Goal: Transaction & Acquisition: Purchase product/service

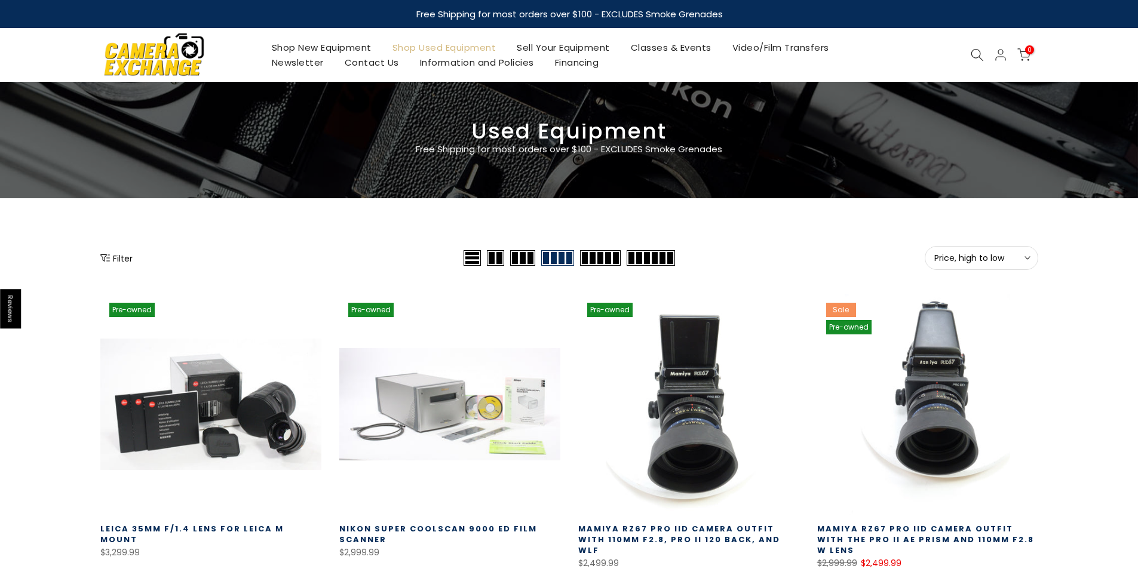
select select "********"
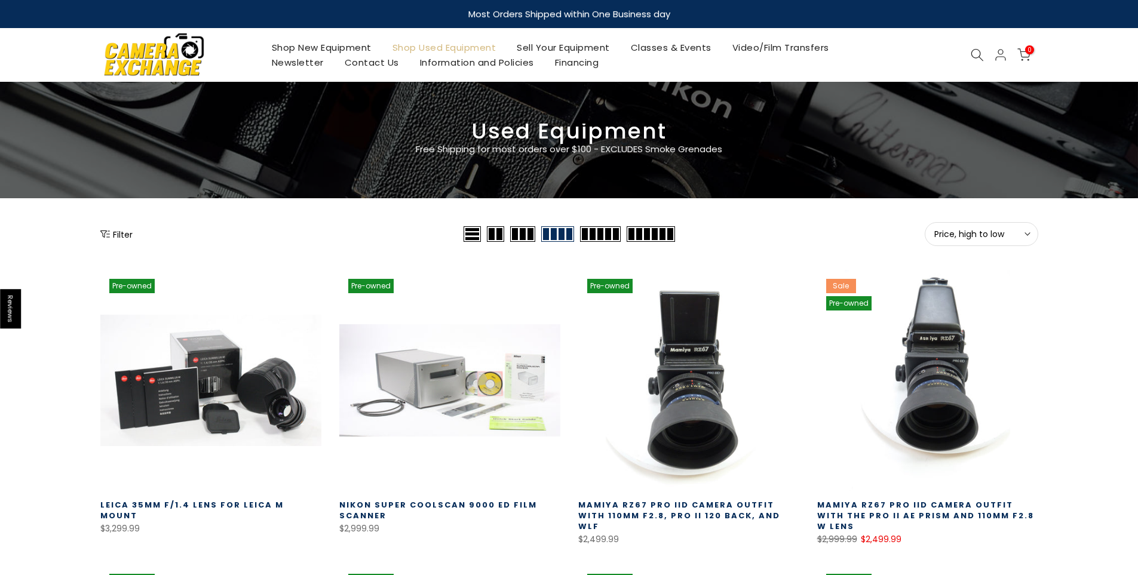
click at [988, 231] on span "Price, high to low" at bounding box center [981, 234] width 94 height 11
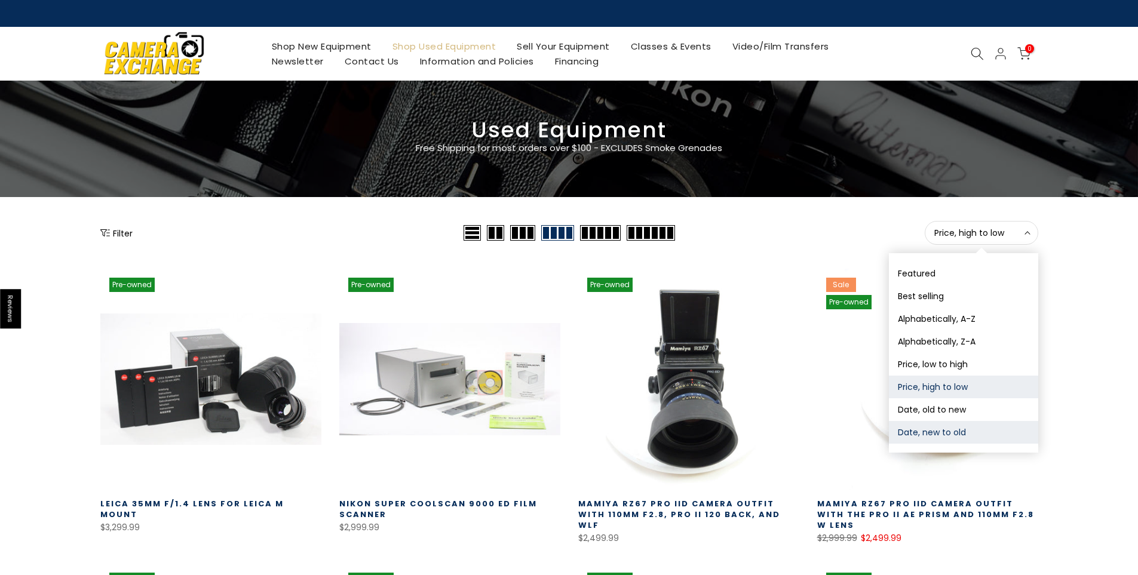
click at [922, 430] on button "Date, new to old" at bounding box center [963, 432] width 149 height 23
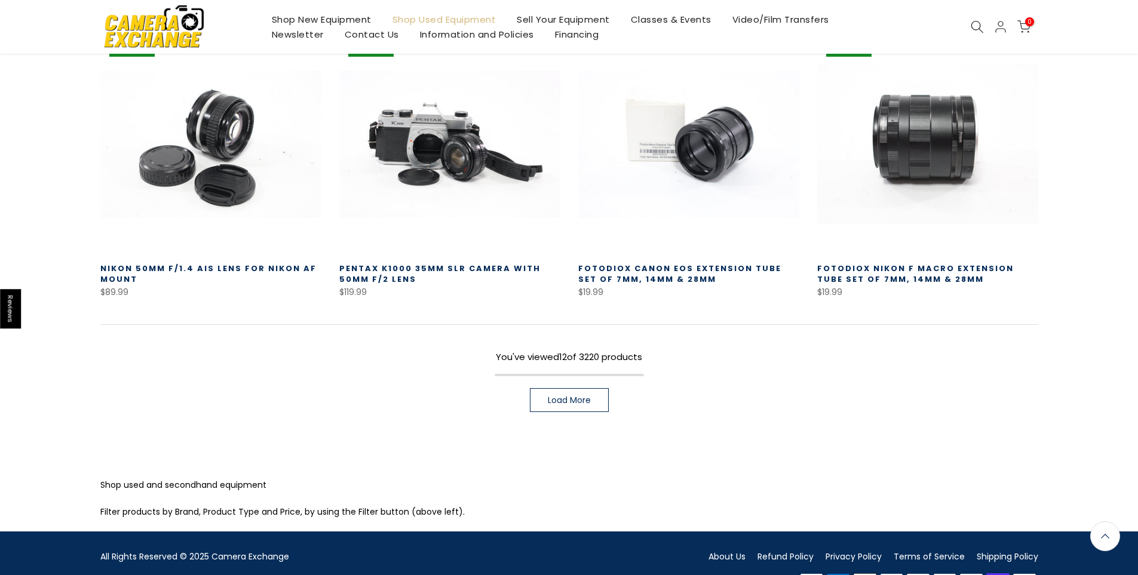
scroll to position [838, 0]
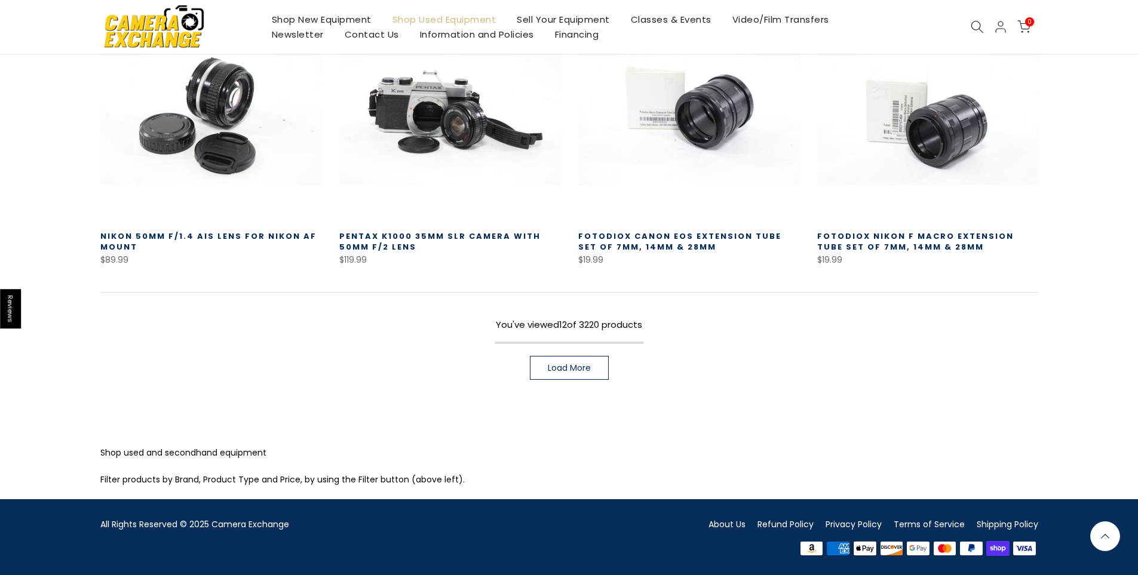
click at [551, 364] on span "Load More" at bounding box center [569, 368] width 43 height 8
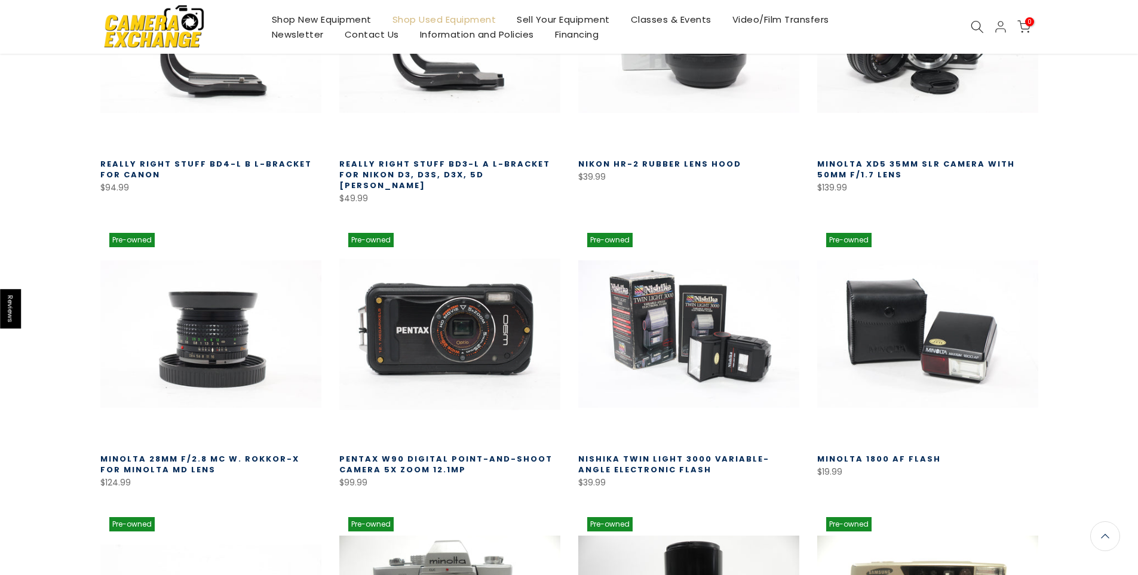
scroll to position [1196, 0]
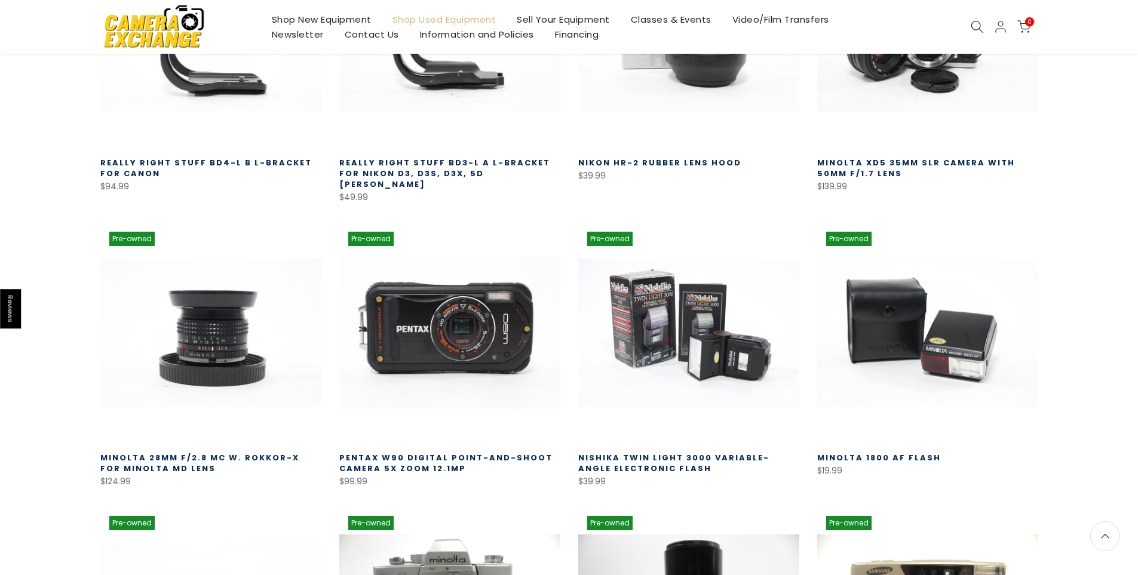
click at [474, 324] on link at bounding box center [449, 333] width 221 height 221
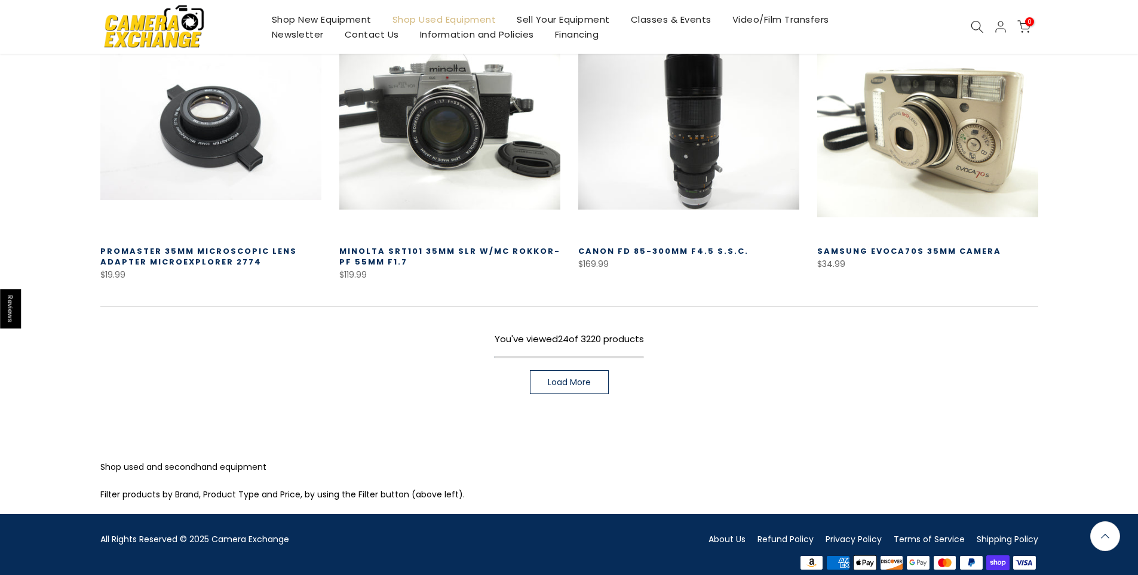
scroll to position [1690, 0]
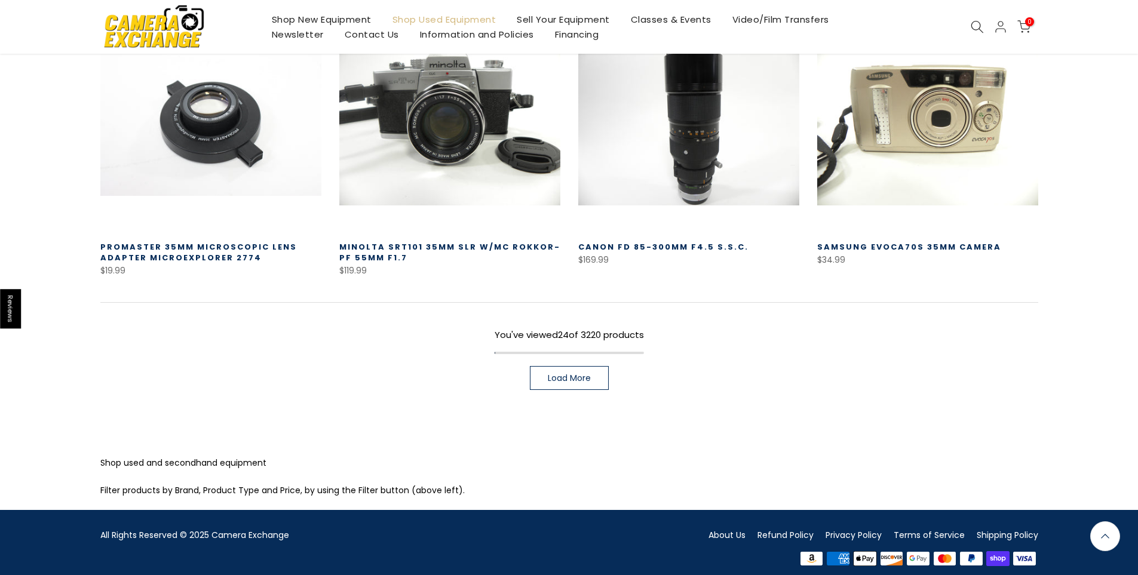
click at [582, 366] on link "Load More" at bounding box center [569, 378] width 79 height 24
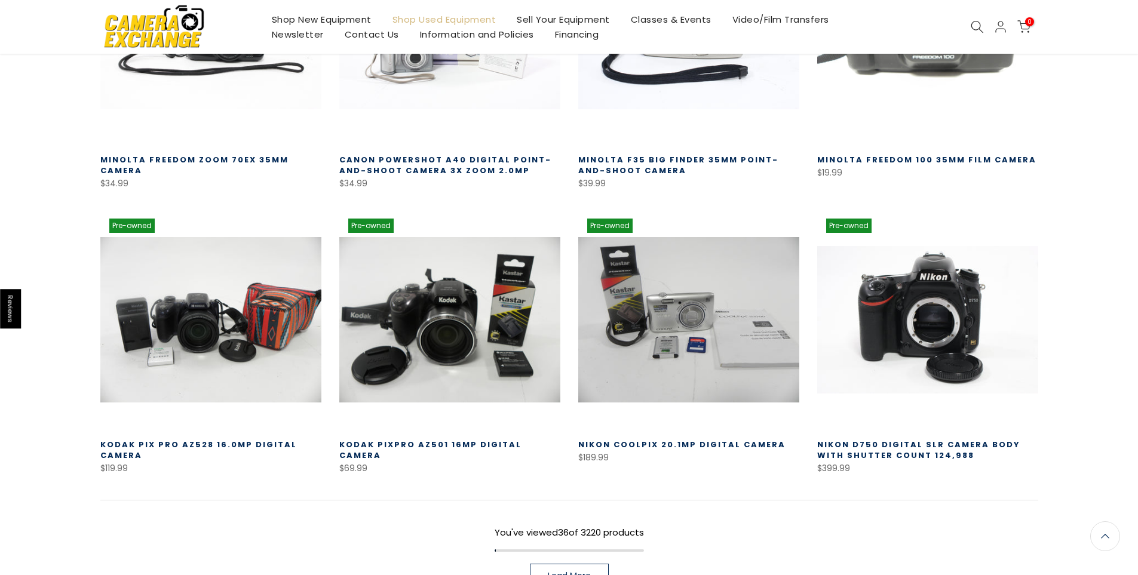
scroll to position [2348, 0]
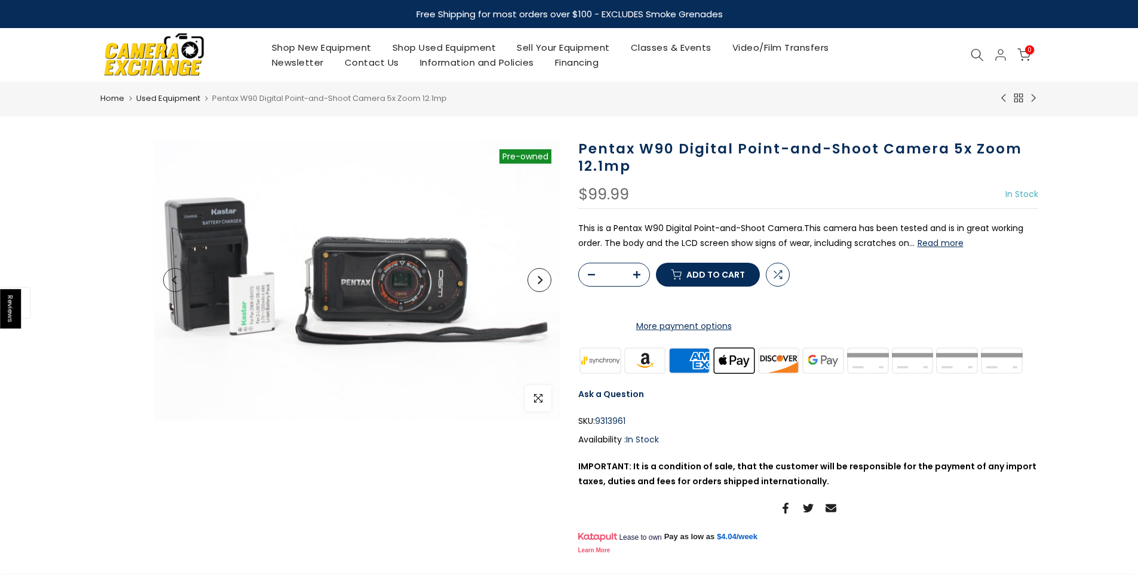
select select "********"
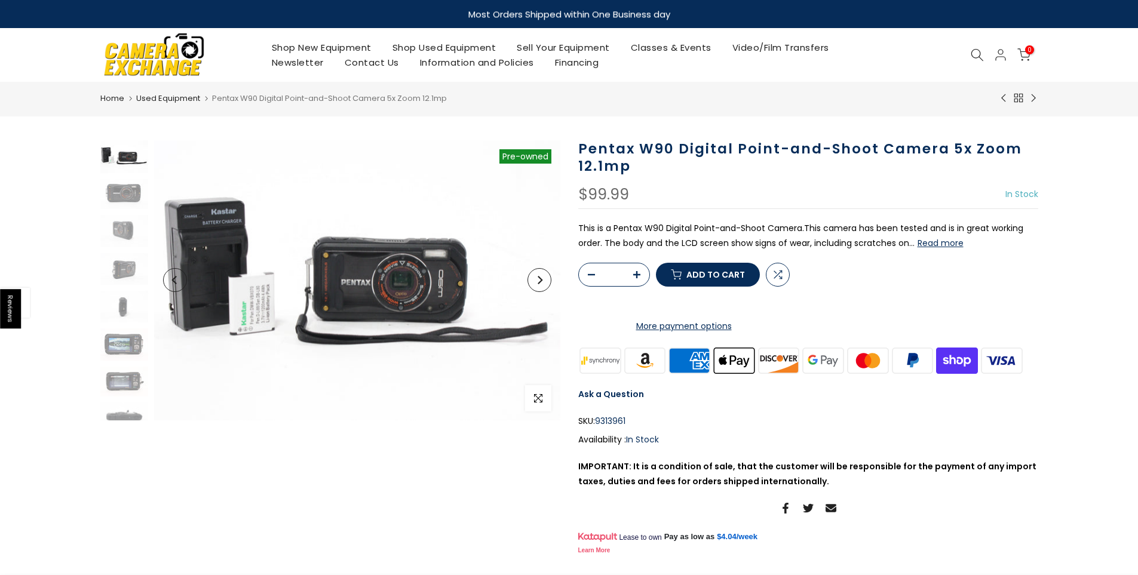
click at [934, 247] on button "Read more" at bounding box center [941, 243] width 46 height 11
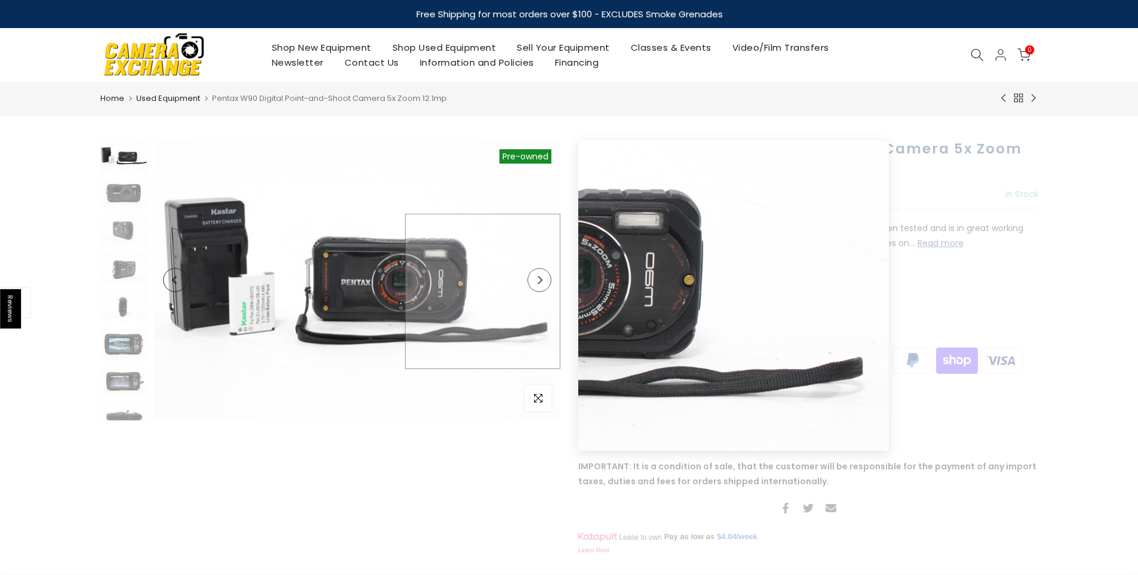
click at [550, 292] on img at bounding box center [357, 280] width 406 height 280
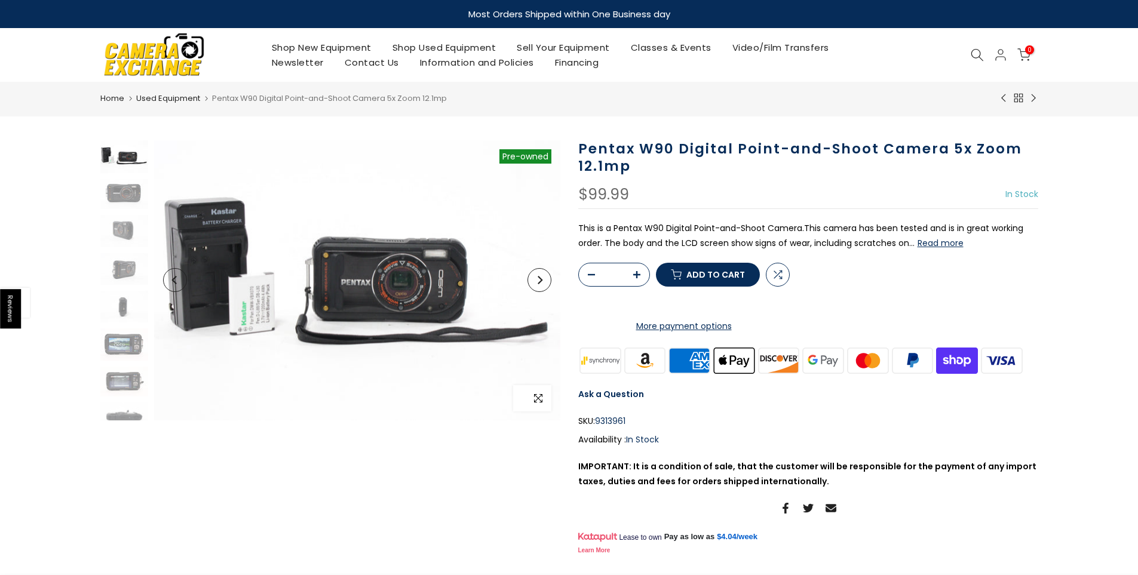
click at [541, 399] on icon "button" at bounding box center [538, 399] width 8 height 10
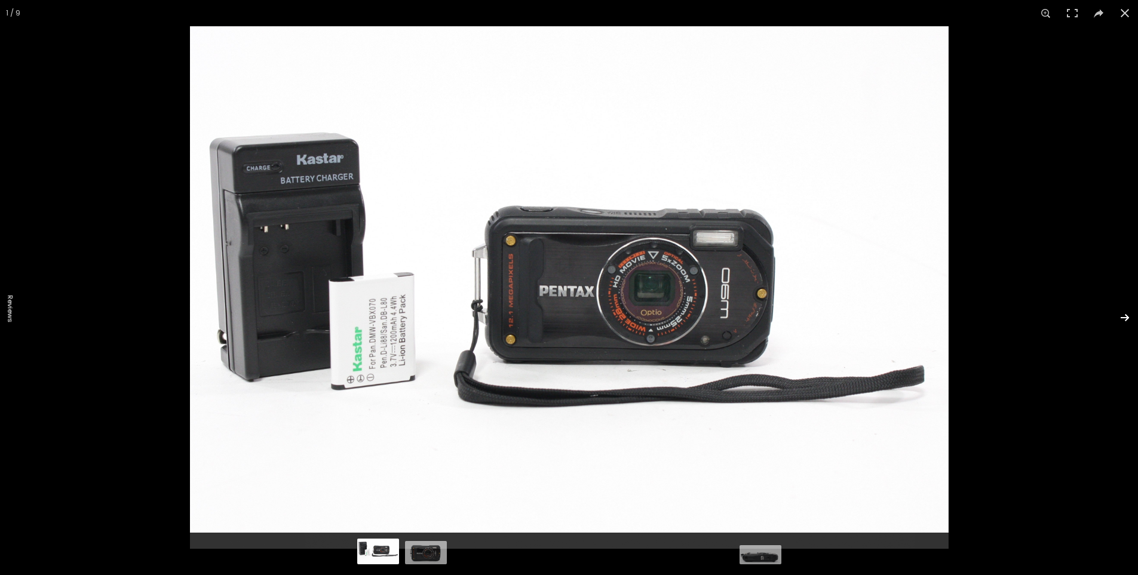
click at [1129, 318] on button at bounding box center [1117, 318] width 42 height 60
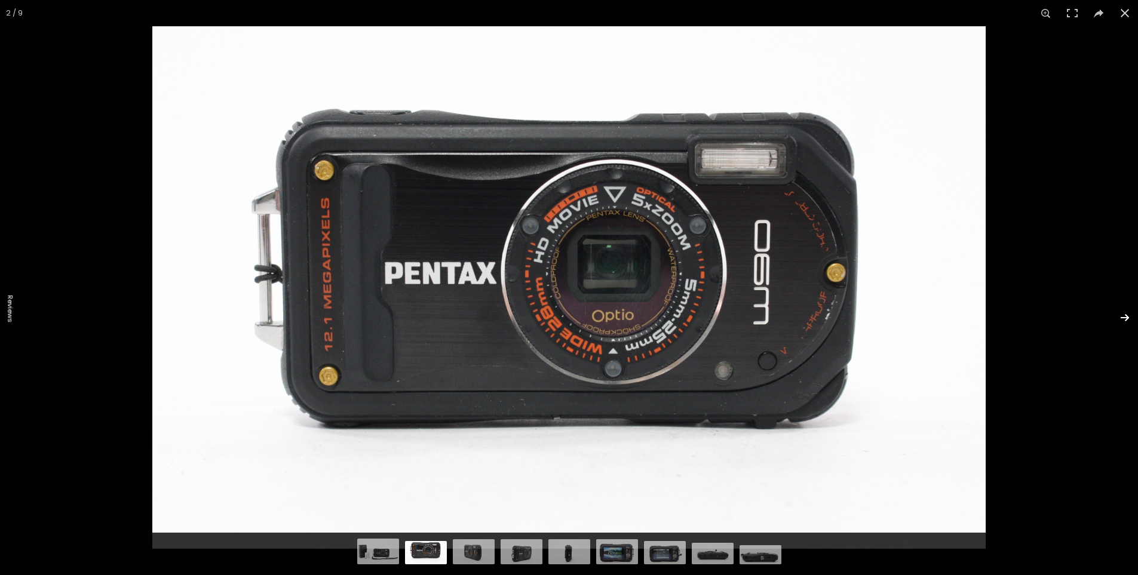
click at [1129, 318] on button at bounding box center [1117, 318] width 42 height 60
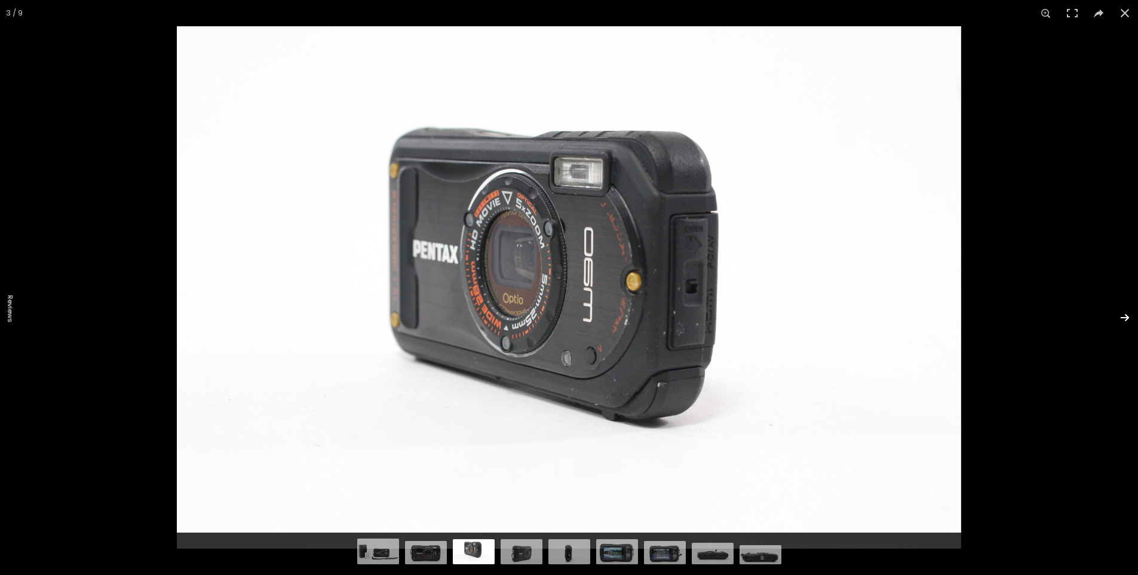
click at [1129, 318] on button at bounding box center [1117, 318] width 42 height 60
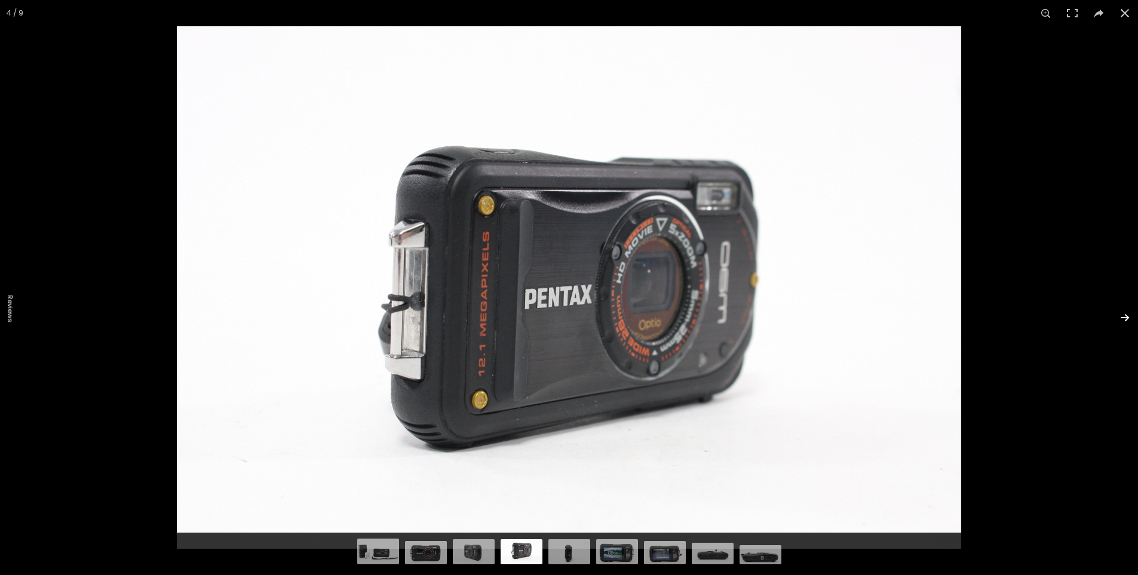
click at [1129, 318] on button at bounding box center [1117, 318] width 42 height 60
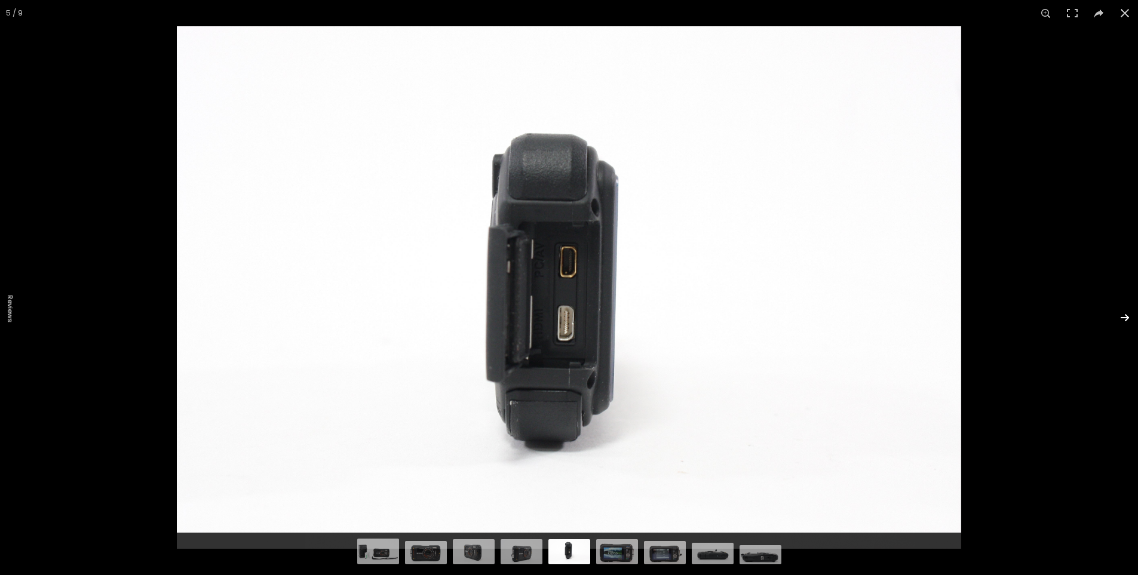
click at [1129, 318] on button at bounding box center [1117, 318] width 42 height 60
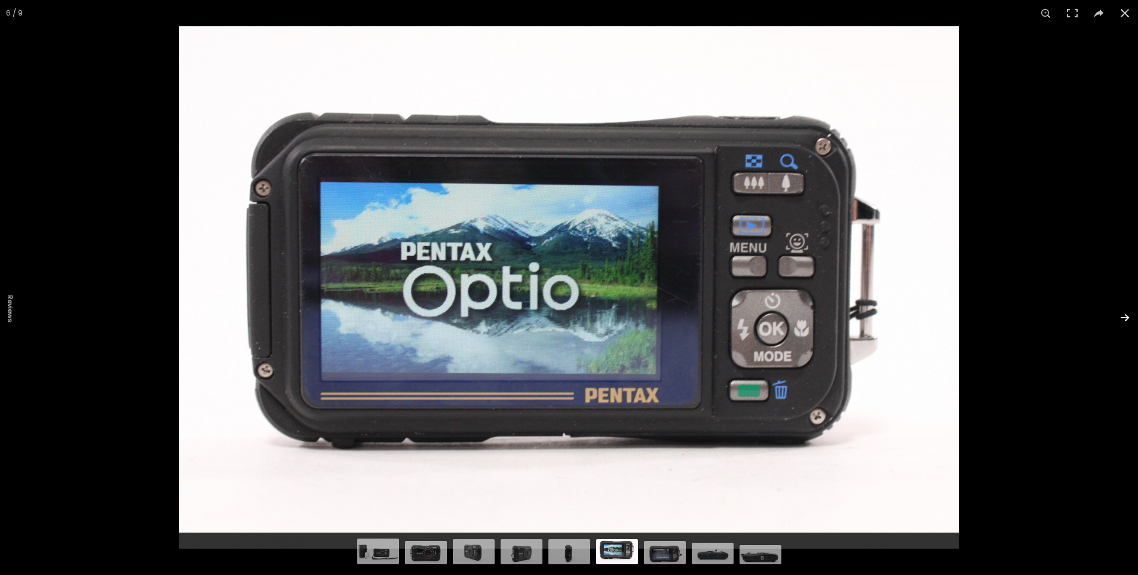
click at [1129, 318] on button at bounding box center [1117, 318] width 42 height 60
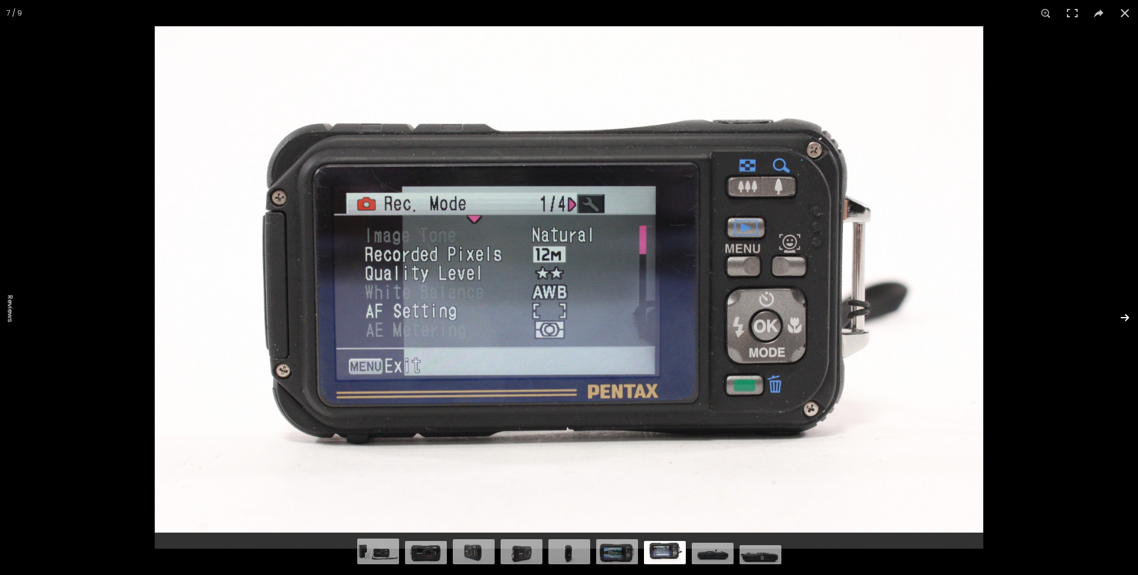
click at [1129, 318] on button at bounding box center [1117, 318] width 42 height 60
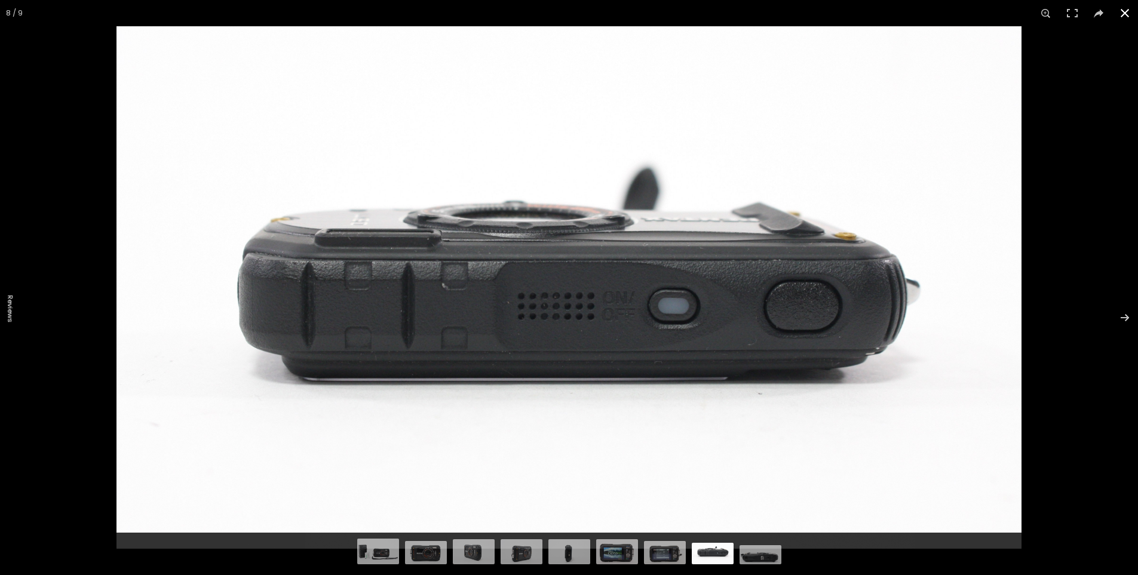
click at [1124, 17] on button at bounding box center [1125, 13] width 26 height 26
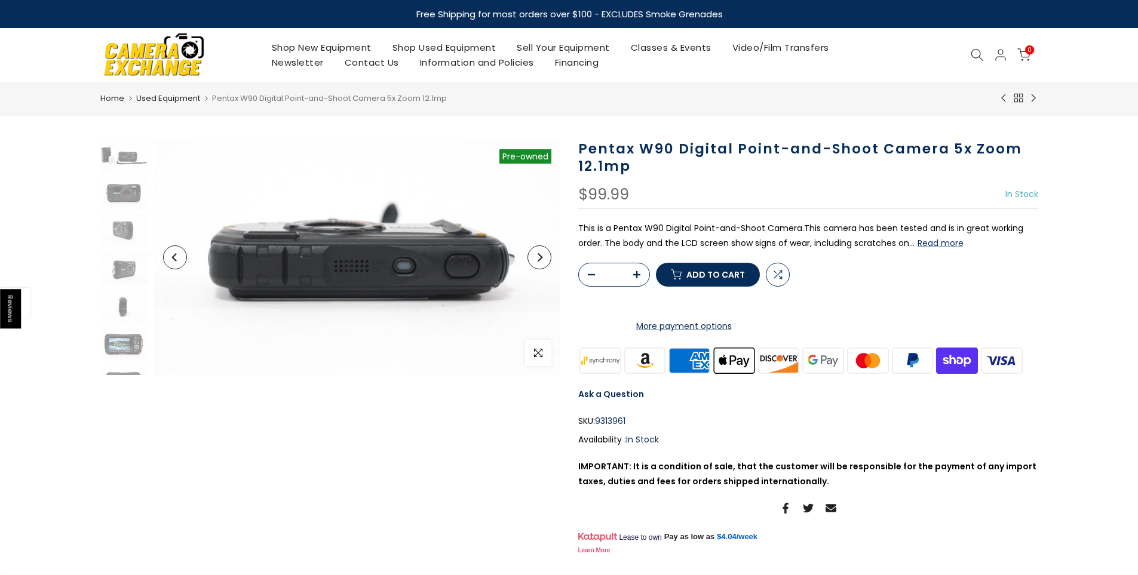
scroll to position [41, 0]
